Goal: Task Accomplishment & Management: Manage account settings

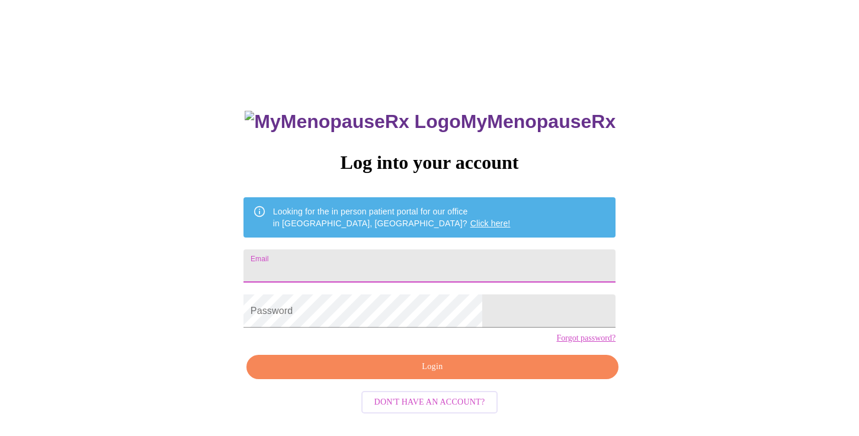
click at [437, 252] on input "Email" at bounding box center [430, 265] width 372 height 33
type input "[EMAIL_ADDRESS][DOMAIN_NAME]"
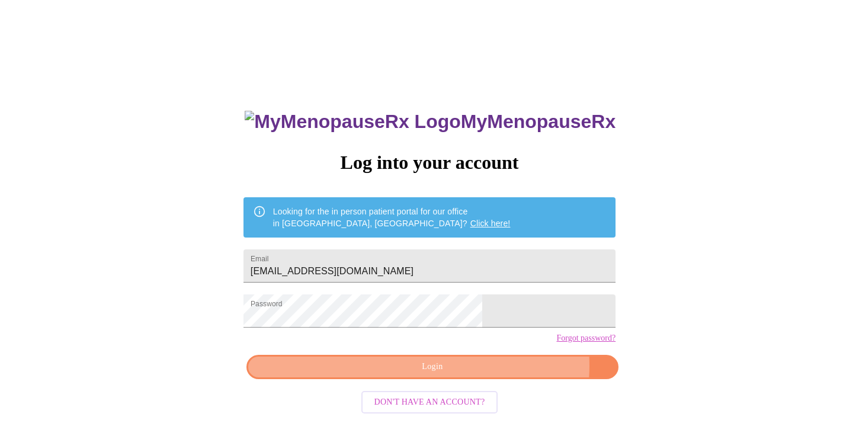
click at [484, 374] on span "Login" at bounding box center [432, 367] width 345 height 15
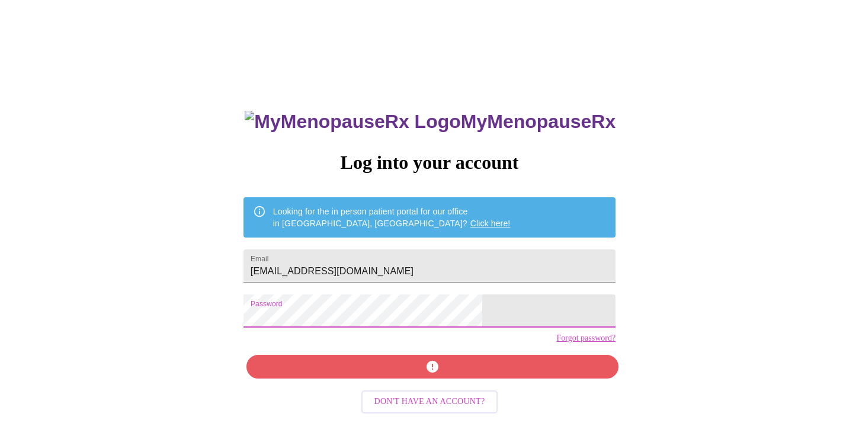
scroll to position [12, 0]
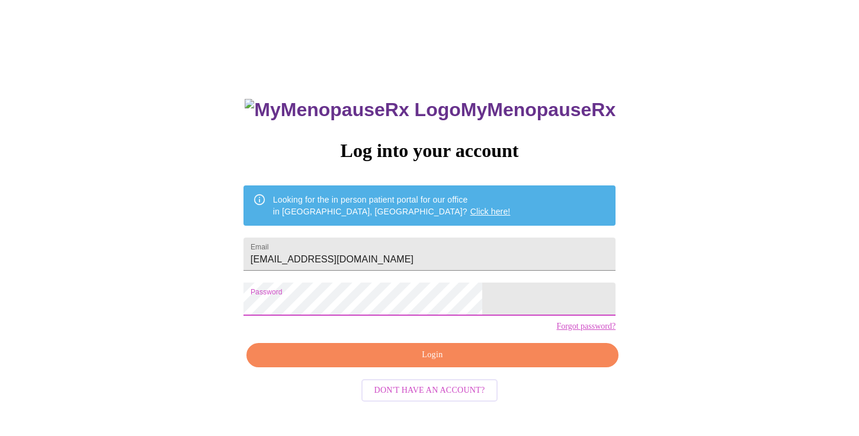
click at [421, 363] on span "Login" at bounding box center [432, 355] width 345 height 15
click at [556, 331] on link "Forgot password?" at bounding box center [585, 326] width 59 height 9
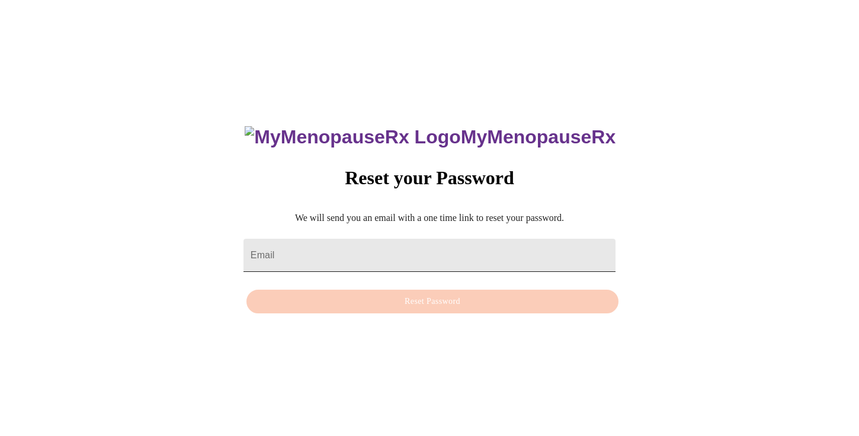
click at [453, 246] on input "Email" at bounding box center [430, 255] width 372 height 33
type input "[EMAIL_ADDRESS][DOMAIN_NAME]"
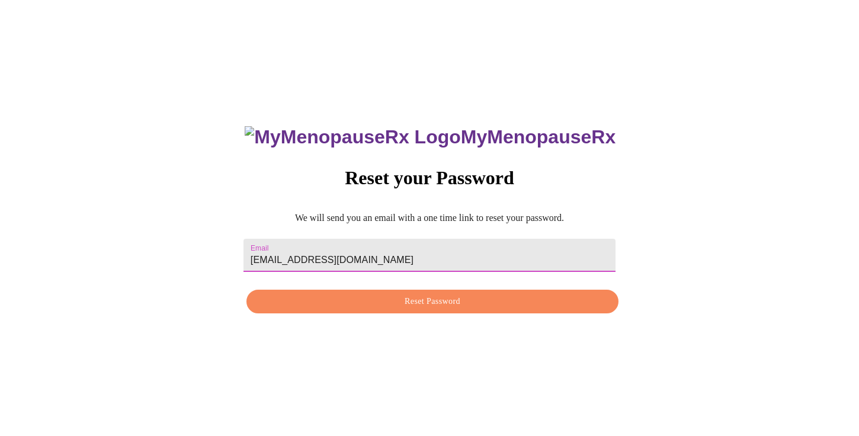
click at [436, 305] on span "Reset Password" at bounding box center [432, 301] width 345 height 15
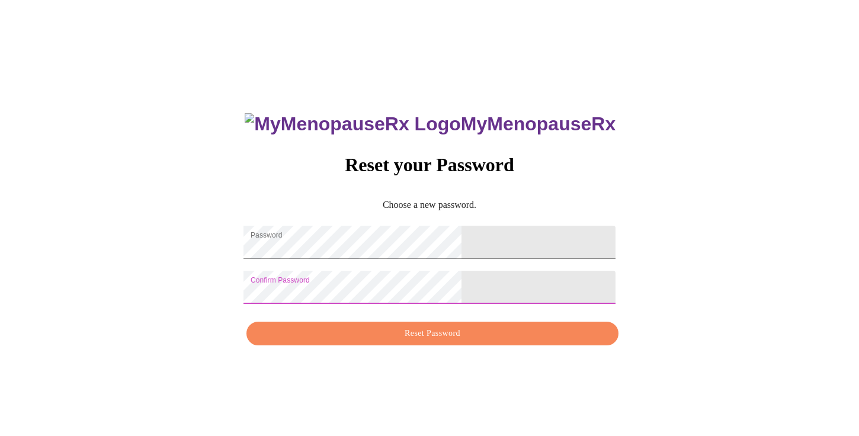
click at [371, 337] on span "Reset Password" at bounding box center [432, 333] width 345 height 15
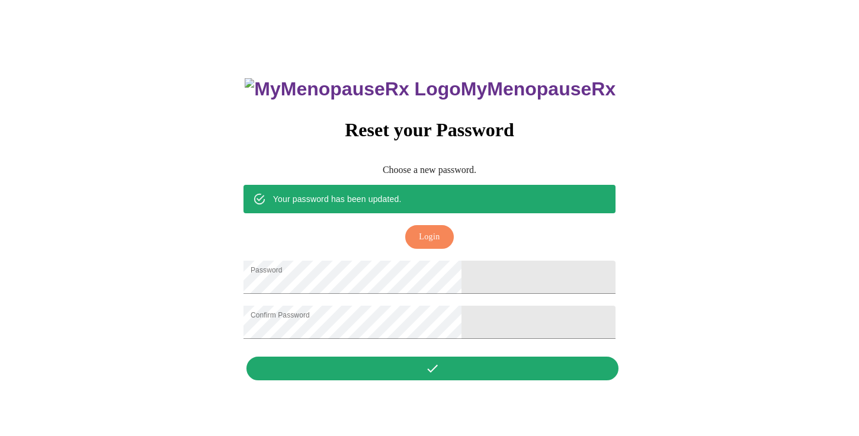
click at [433, 230] on span "Login" at bounding box center [429, 237] width 21 height 15
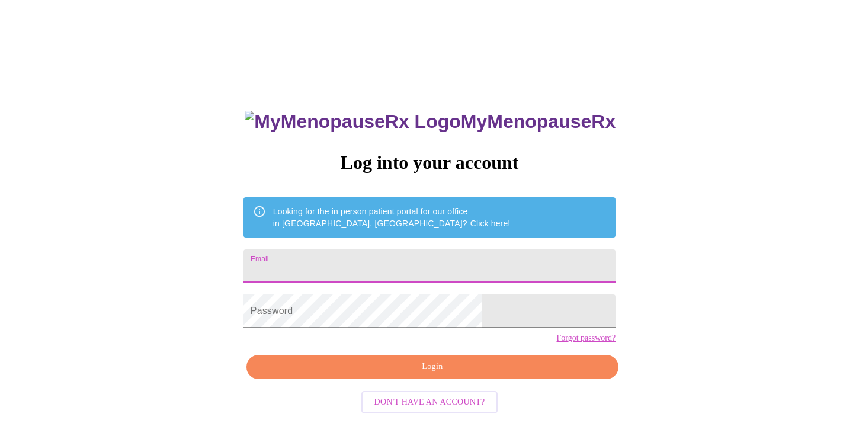
click at [399, 249] on input "Email" at bounding box center [430, 265] width 372 height 33
type input "[EMAIL_ADDRESS][DOMAIN_NAME]"
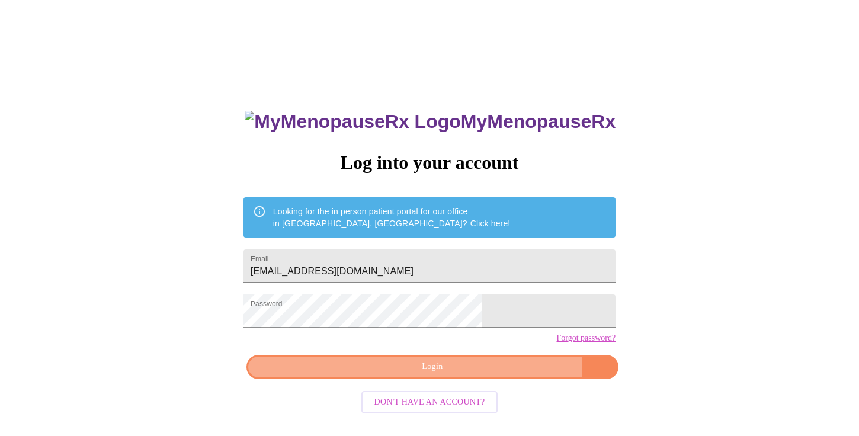
click at [480, 374] on span "Login" at bounding box center [432, 367] width 345 height 15
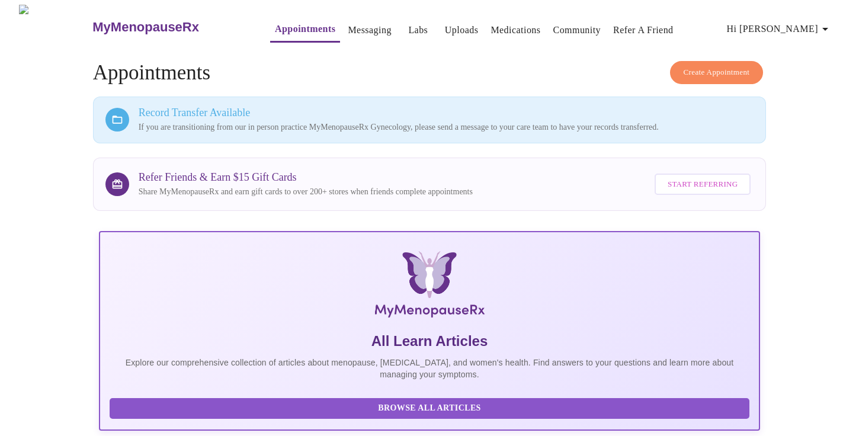
click at [172, 121] on p "If you are transitioning from our in person practice MyMenopauseRx Gynecology, …" at bounding box center [447, 127] width 616 height 12
click at [112, 120] on icon at bounding box center [117, 120] width 12 height 12
click at [118, 115] on icon at bounding box center [117, 120] width 12 height 12
click at [809, 27] on span "Hi Theresa" at bounding box center [779, 29] width 105 height 17
click at [416, 60] on div at bounding box center [429, 218] width 859 height 436
